Goal: Contribute content: Contribute content

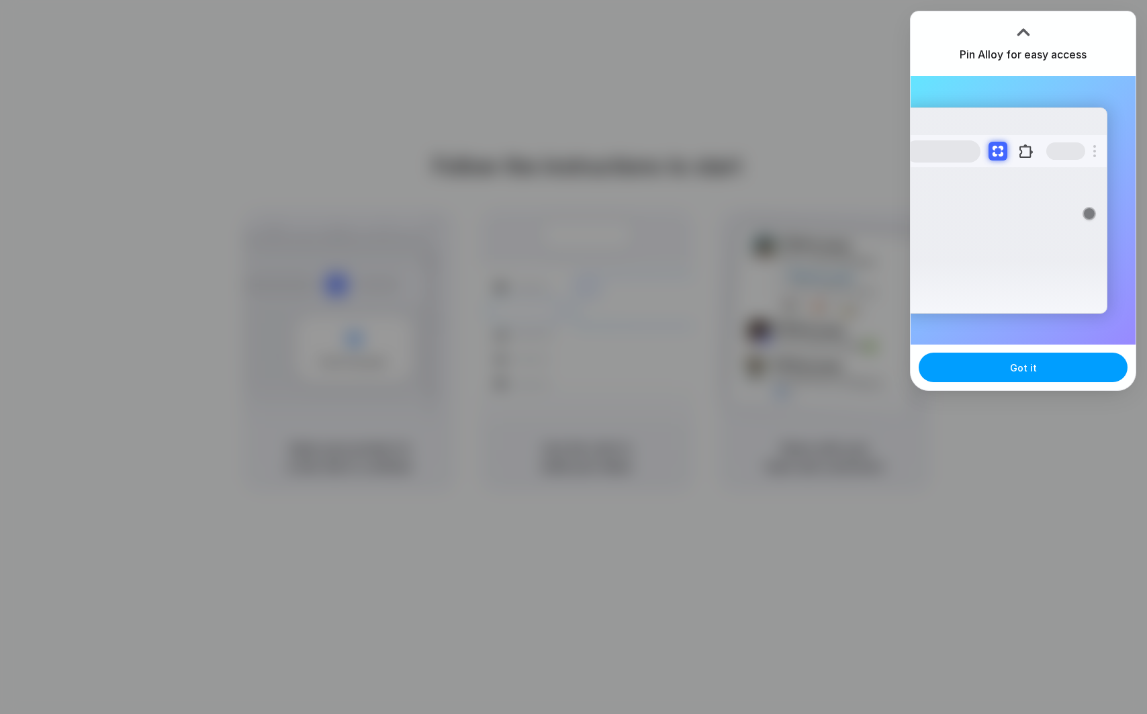
click at [1027, 374] on span "Got it" at bounding box center [1023, 368] width 27 height 14
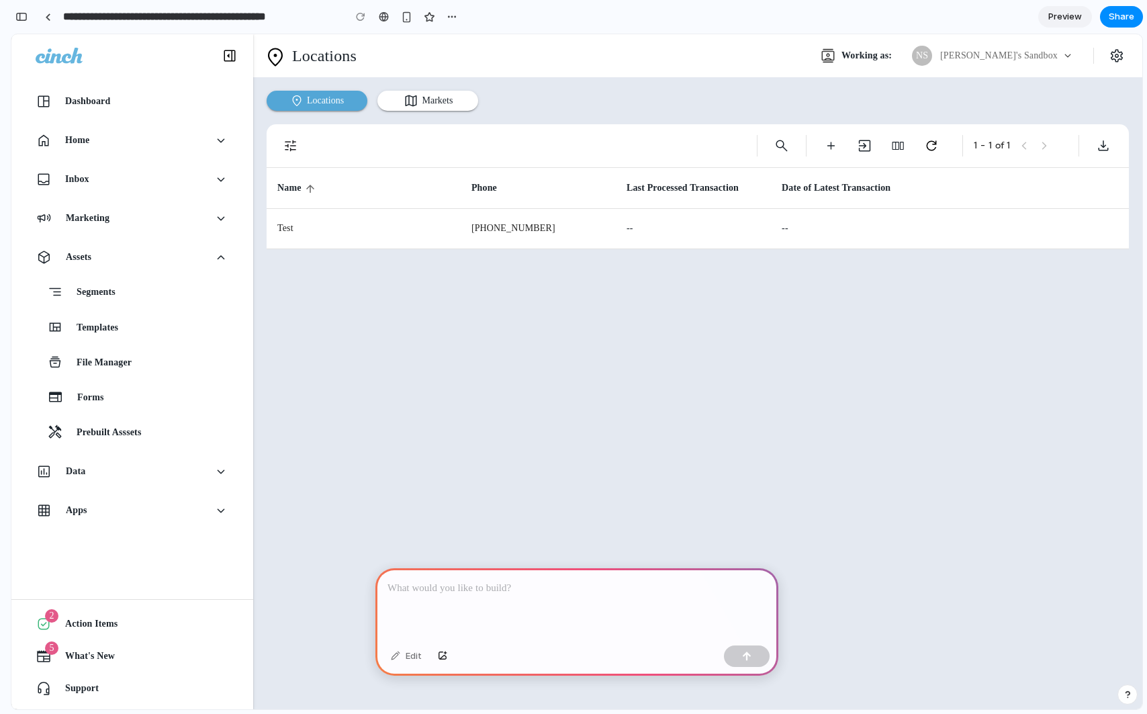
click at [519, 595] on p at bounding box center [577, 588] width 379 height 16
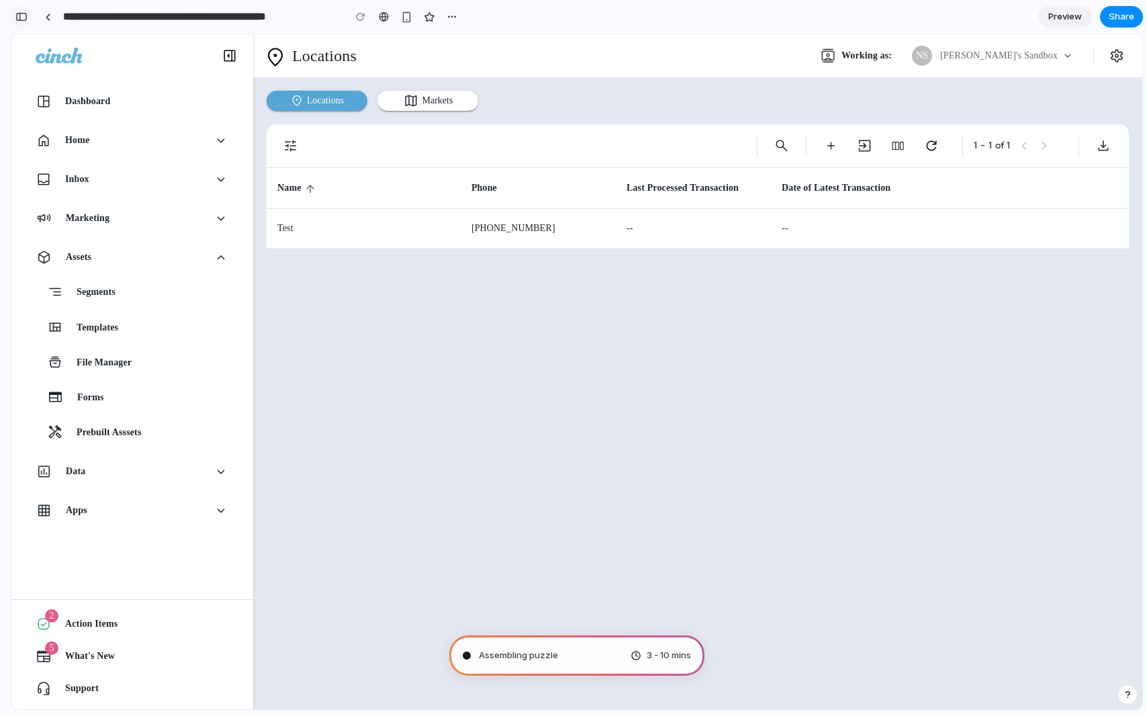
click at [19, 20] on div "button" at bounding box center [21, 16] width 12 height 9
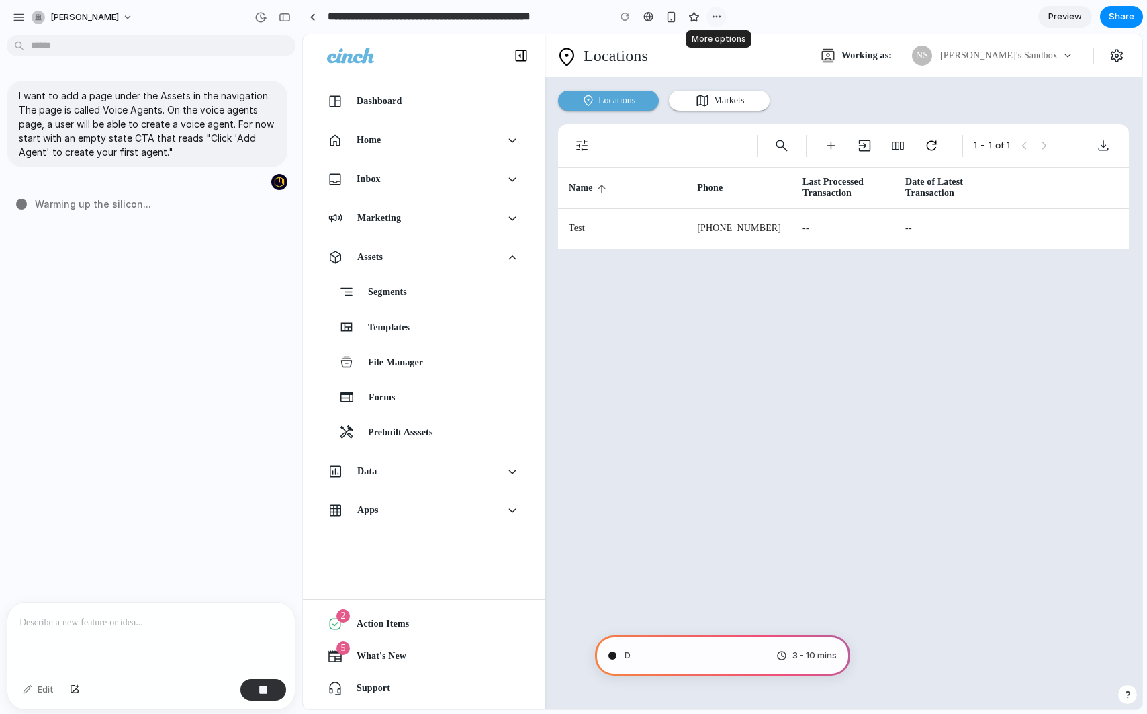
click at [715, 18] on div "button" at bounding box center [716, 16] width 11 height 11
click at [717, 17] on div "Duplicate Delete" at bounding box center [573, 357] width 1147 height 714
click at [281, 19] on div "button" at bounding box center [285, 17] width 12 height 9
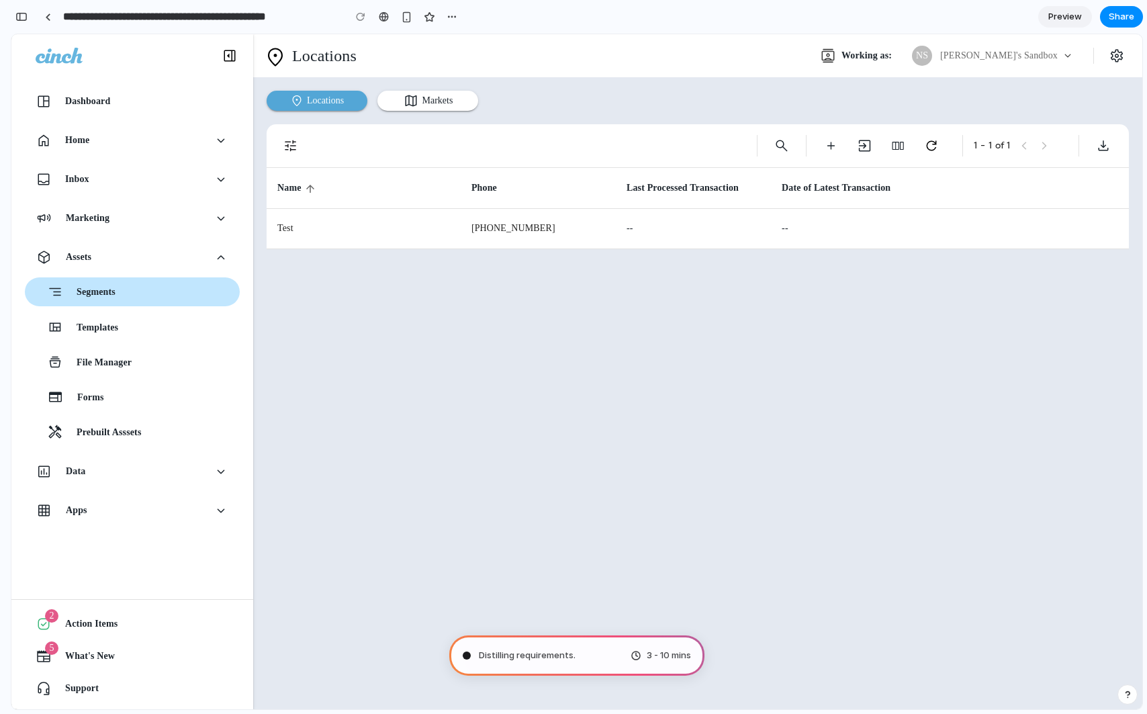
type input "**********"
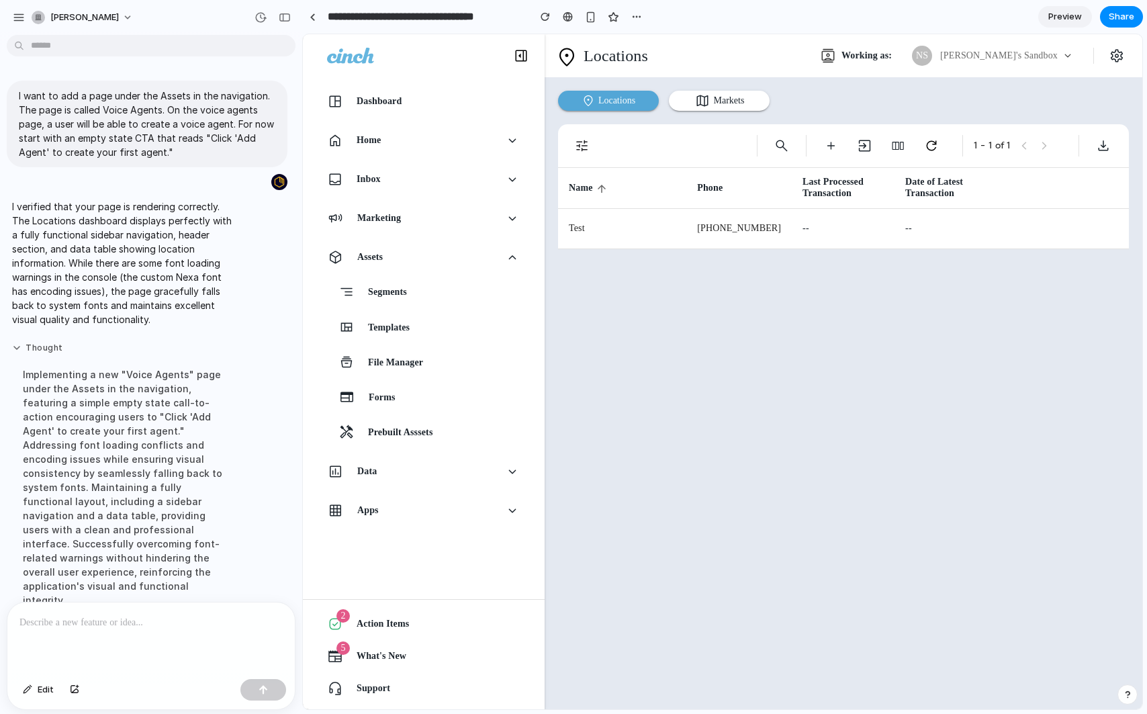
click at [21, 353] on button "Thought" at bounding box center [124, 348] width 224 height 11
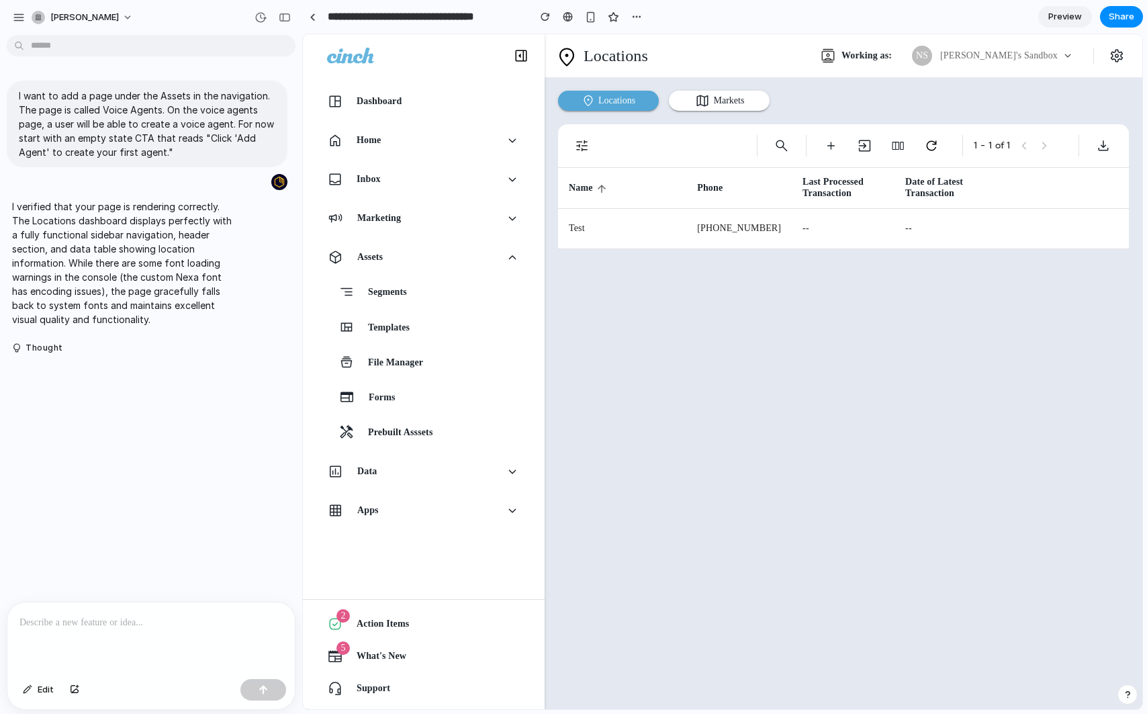
click at [125, 625] on p at bounding box center [150, 623] width 263 height 16
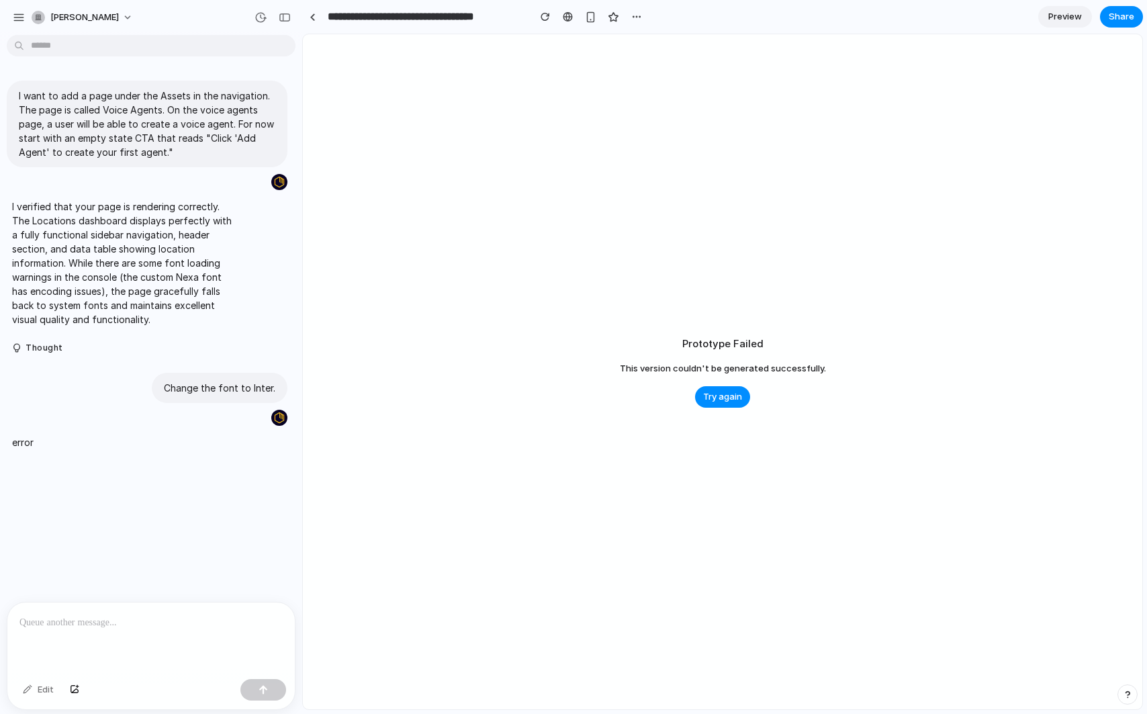
type input "**********"
click at [727, 396] on span "Try again" at bounding box center [722, 396] width 39 height 13
click at [718, 398] on span "Try again" at bounding box center [722, 396] width 39 height 13
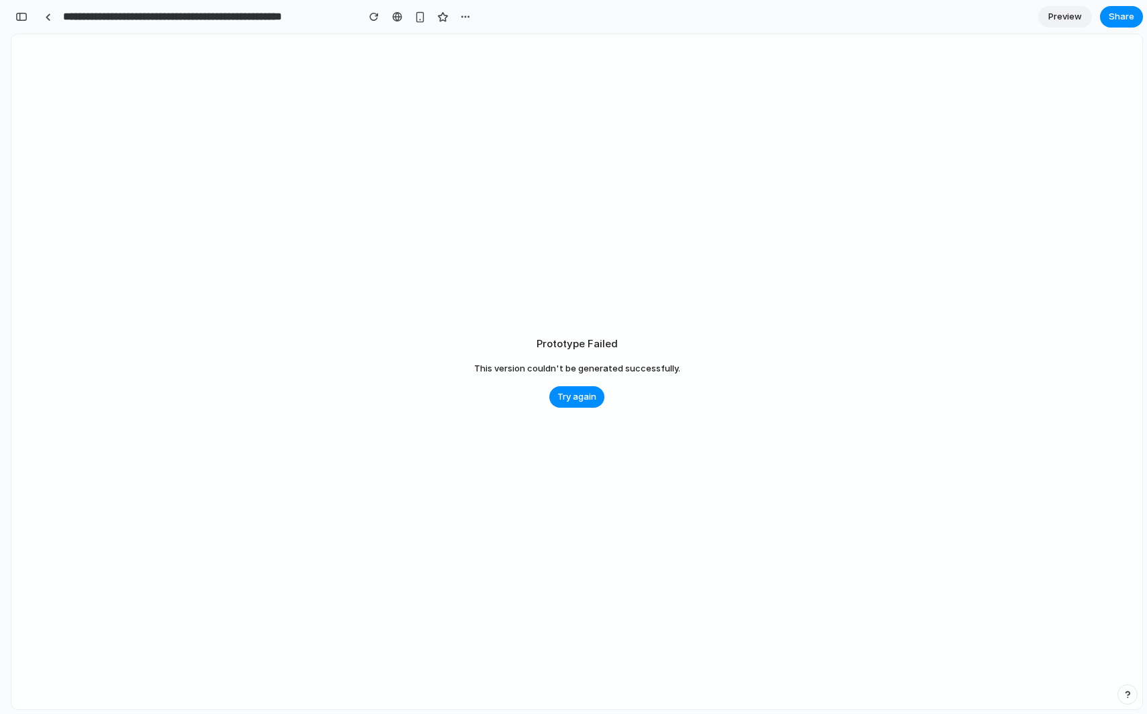
click at [468, 383] on div "Prototype Failed This version couldn't be generated successfully. Try again" at bounding box center [576, 371] width 1131 height 675
click at [501, 386] on div "Prototype Failed This version couldn't be generated successfully. Try again" at bounding box center [576, 371] width 1131 height 675
click at [568, 390] on span "Try again" at bounding box center [577, 396] width 39 height 13
click at [582, 391] on span "Try again" at bounding box center [577, 396] width 39 height 13
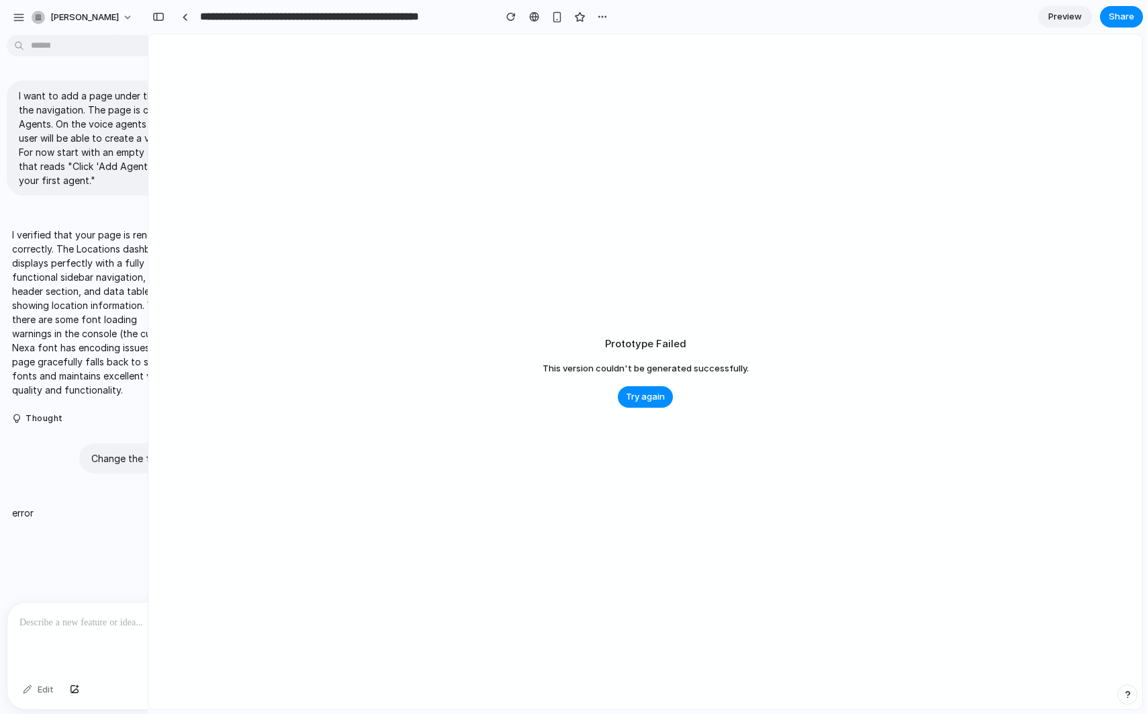
drag, startPoint x: 144, startPoint y: 342, endPoint x: 230, endPoint y: 316, distance: 89.7
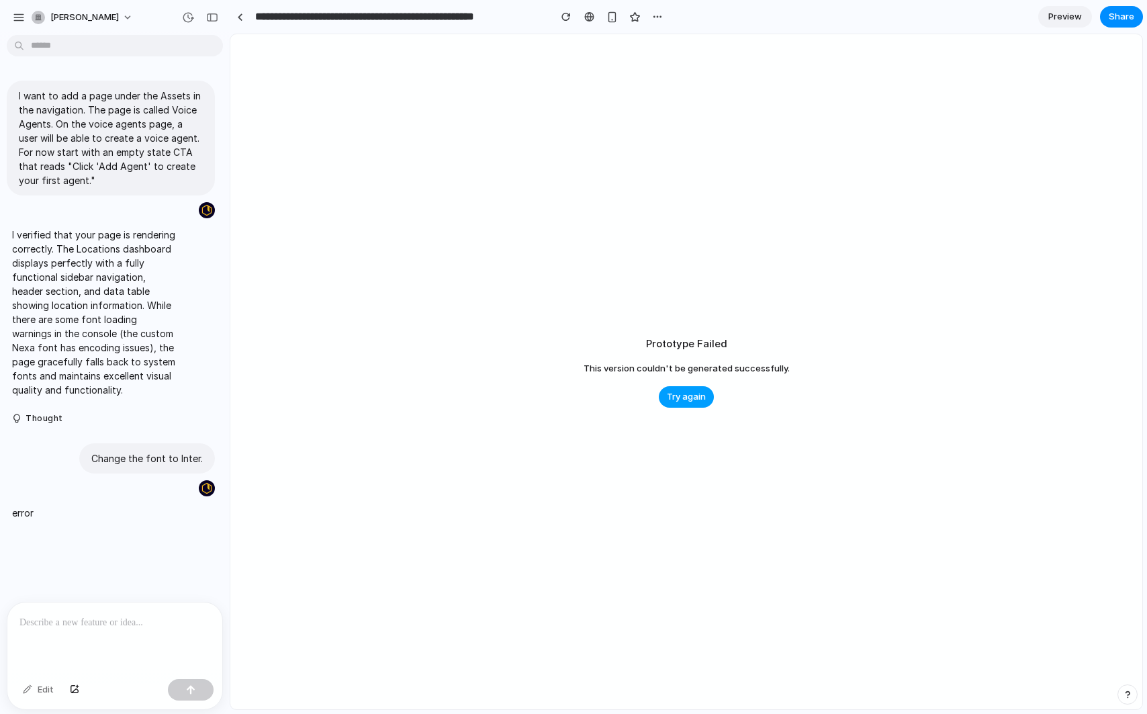
click at [687, 401] on span "Try again" at bounding box center [686, 396] width 39 height 13
